Goal: Navigation & Orientation: Find specific page/section

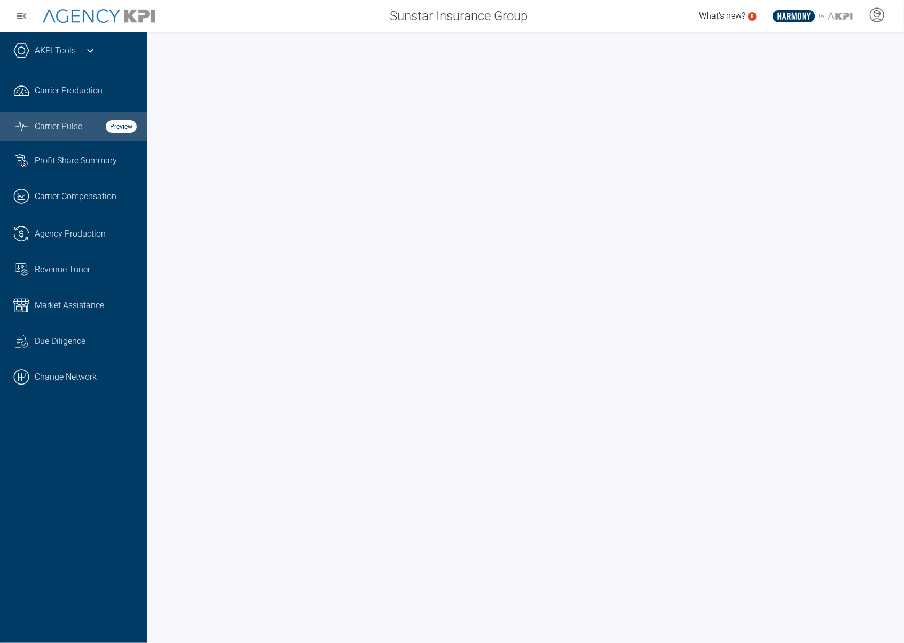
click at [384, 43] on iframe at bounding box center [532, 338] width 748 height 590
